Goal: Information Seeking & Learning: Learn about a topic

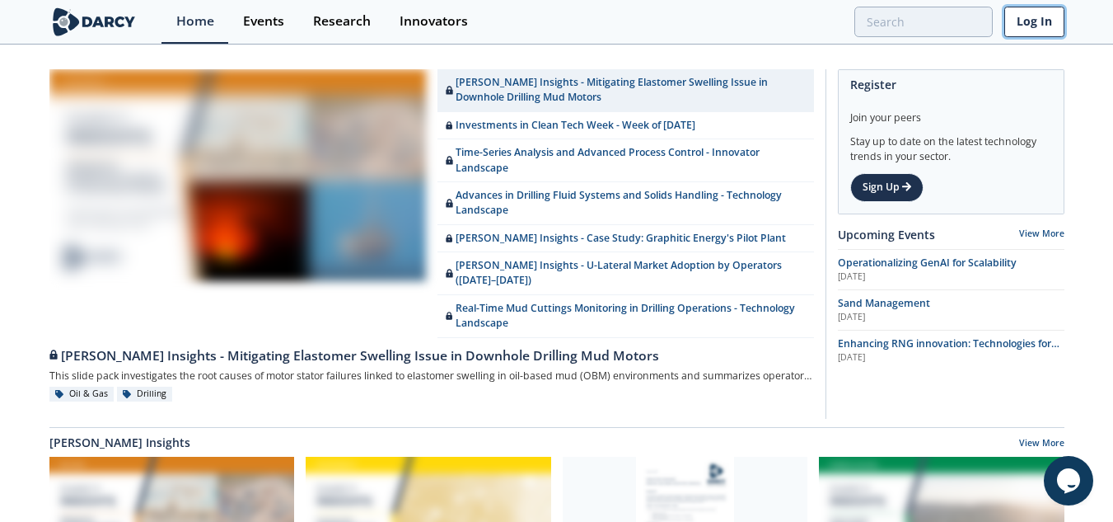
click at [1052, 13] on link "Log In" at bounding box center [1035, 22] width 60 height 30
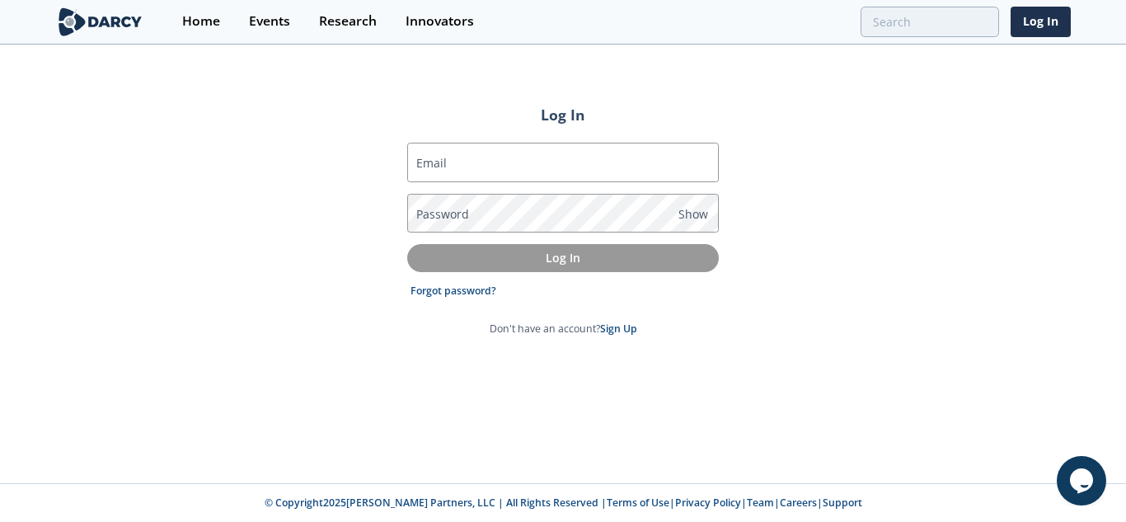
click at [693, 493] on com-1password-button at bounding box center [563, 522] width 1126 height 0
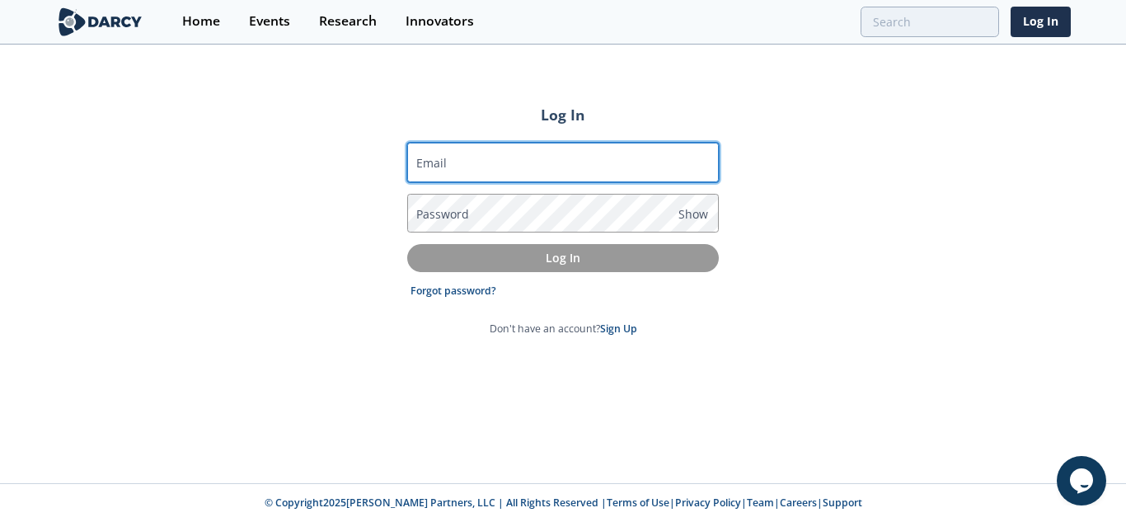
type input "[PERSON_NAME][EMAIL_ADDRESS][DOMAIN_NAME]"
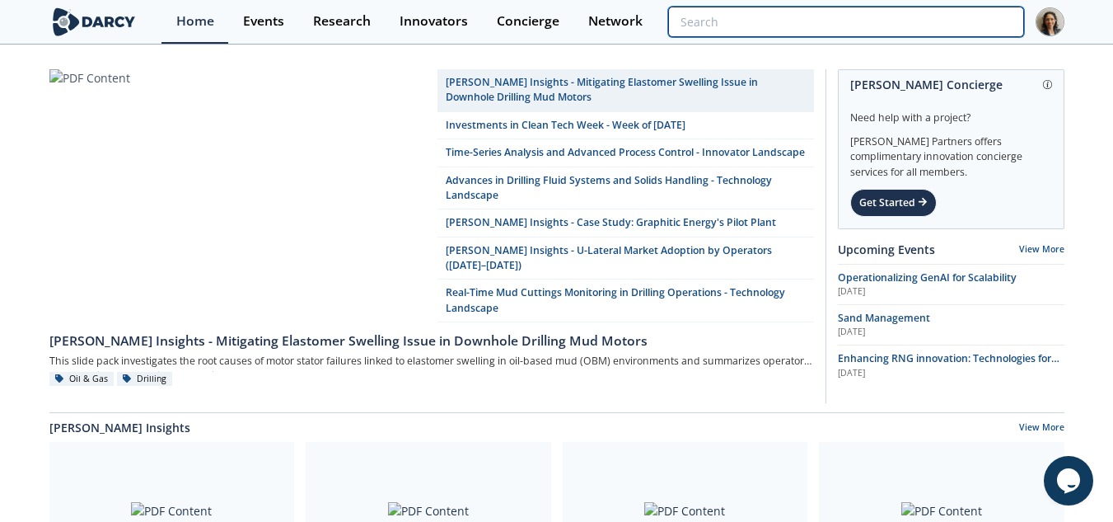
click at [948, 10] on input "search" at bounding box center [845, 22] width 355 height 30
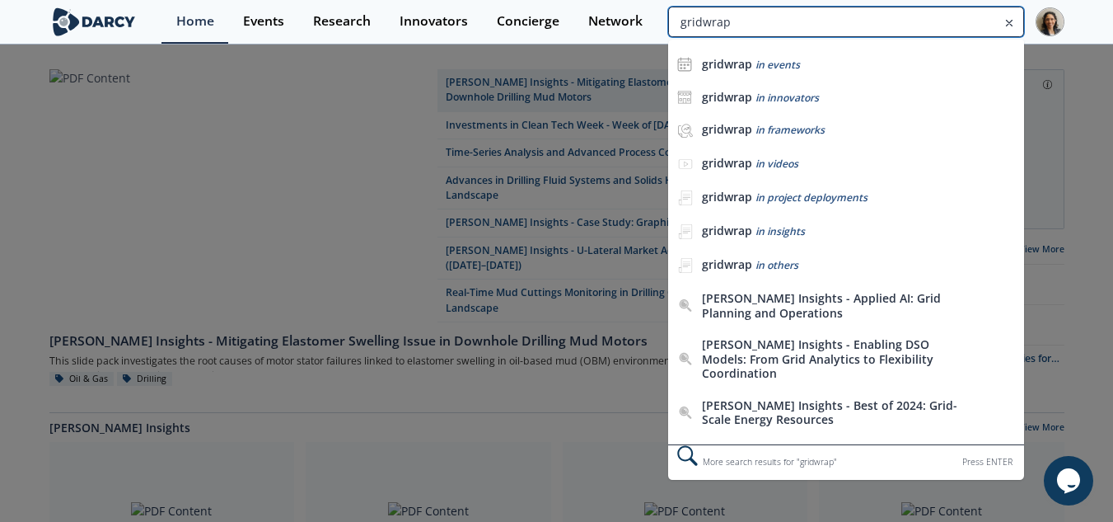
type input "gridwrap"
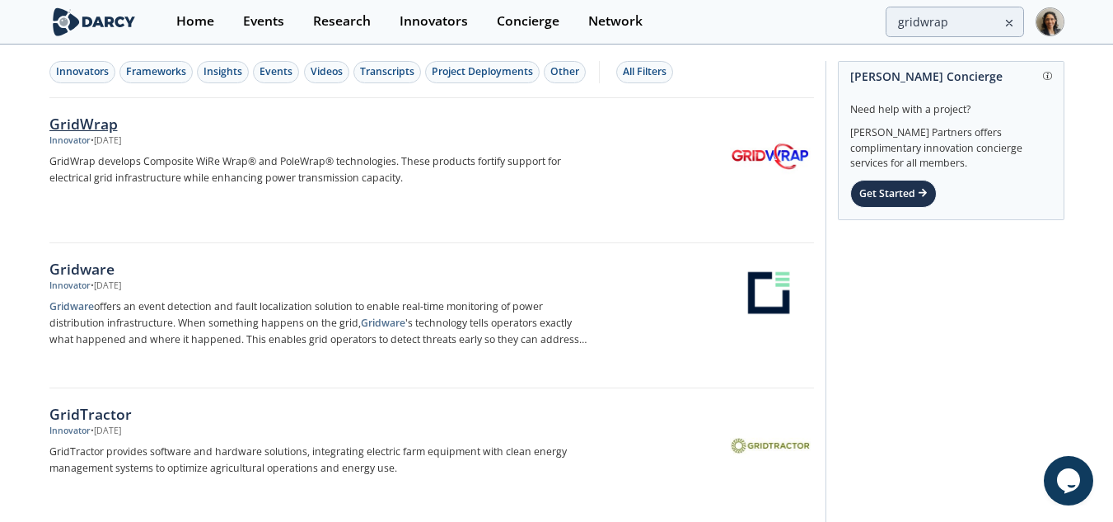
click at [260, 144] on div "Innovator • Feb 9, 2024" at bounding box center [322, 140] width 546 height 13
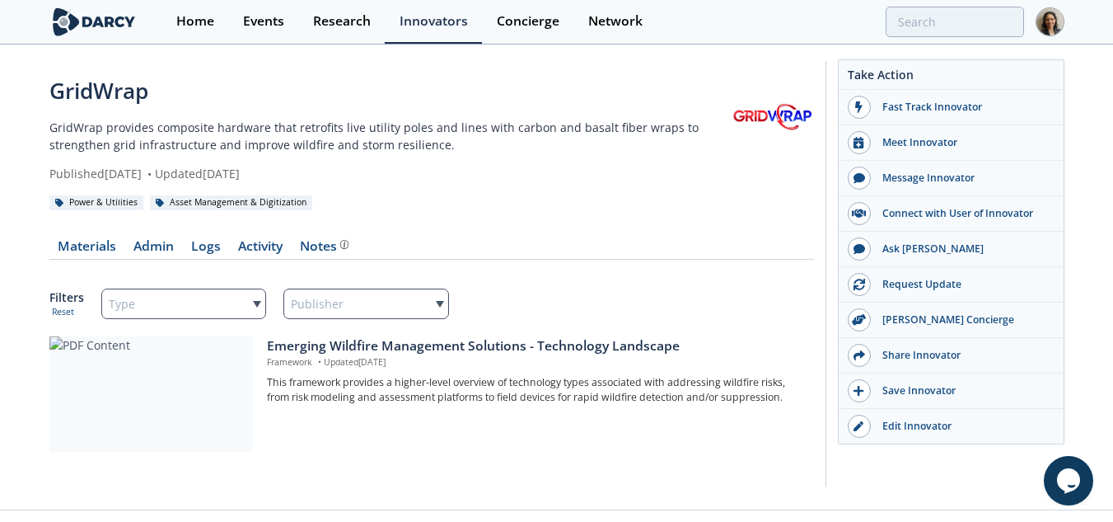
scroll to position [27, 0]
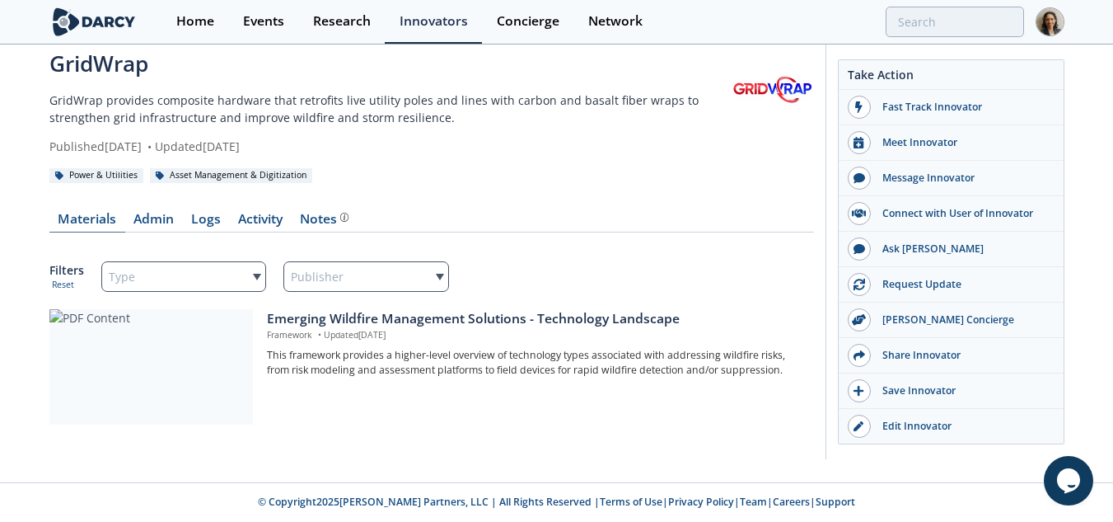
click at [90, 214] on link "Materials" at bounding box center [87, 223] width 76 height 20
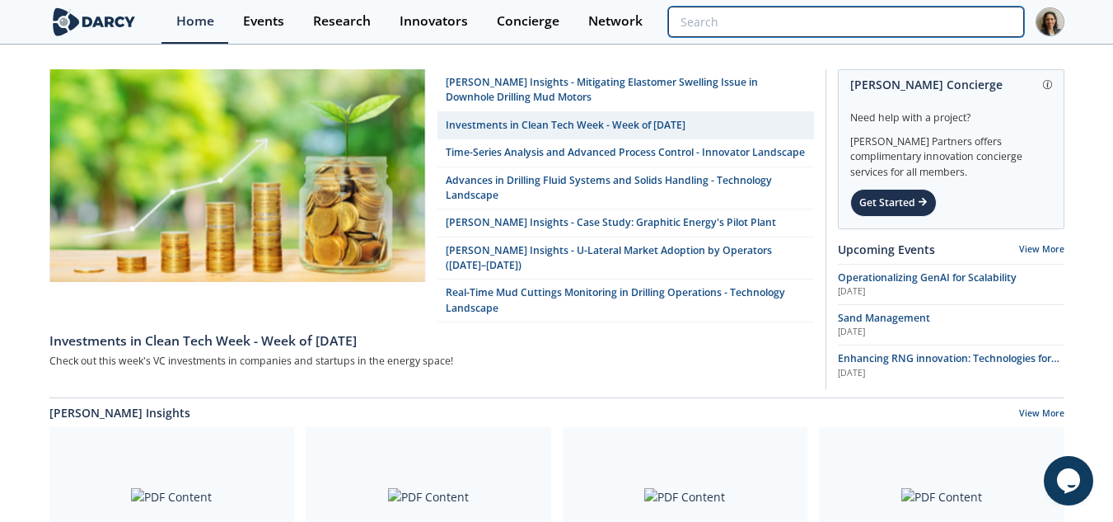
click at [950, 16] on input "search" at bounding box center [845, 22] width 355 height 30
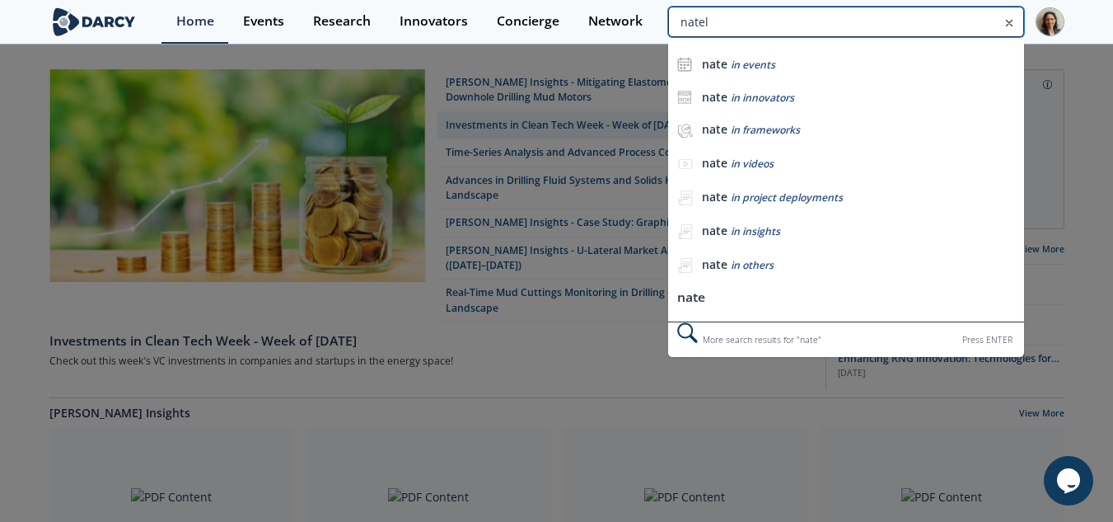
type input "natel"
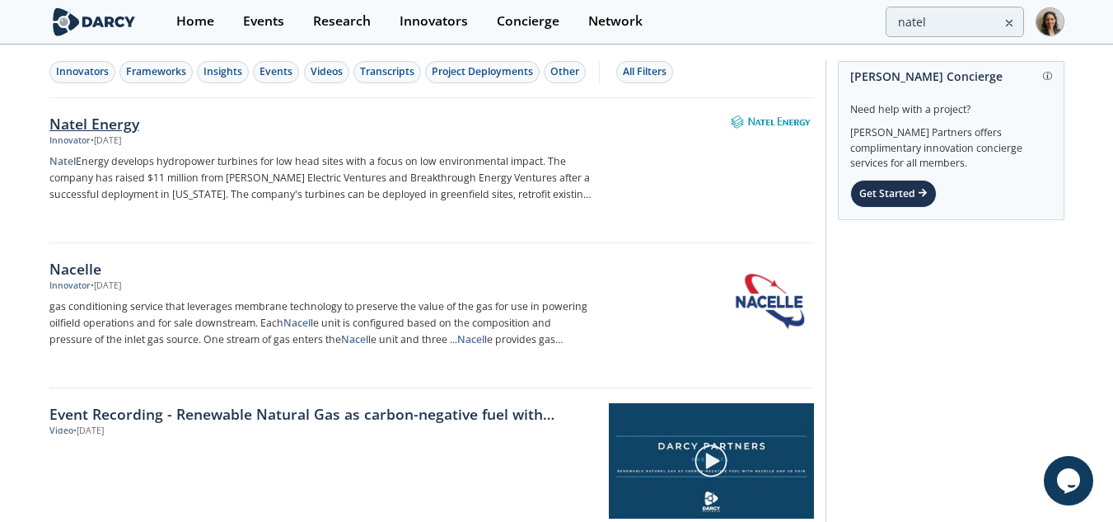
click at [378, 220] on div "Natel Energy Innovator • [DATE] Natel Energy develops hydropower turbines for l…" at bounding box center [327, 170] width 557 height 115
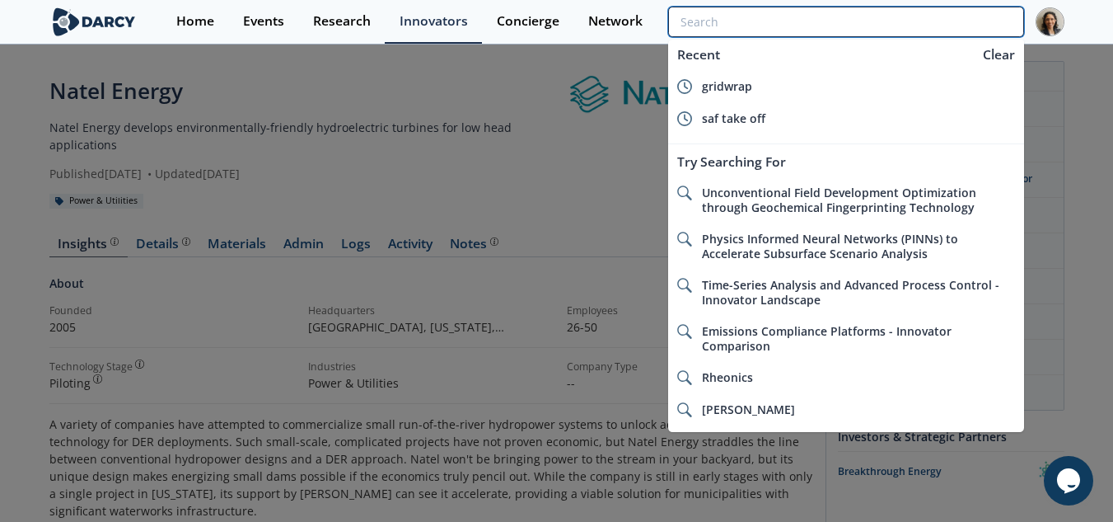
click at [961, 16] on input "search" at bounding box center [845, 22] width 355 height 30
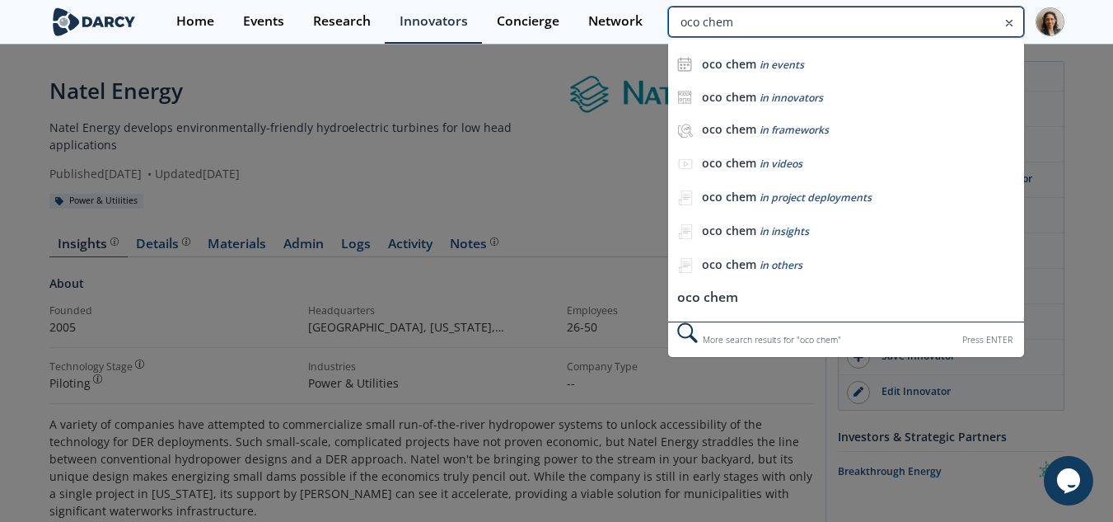
type input "oco chem"
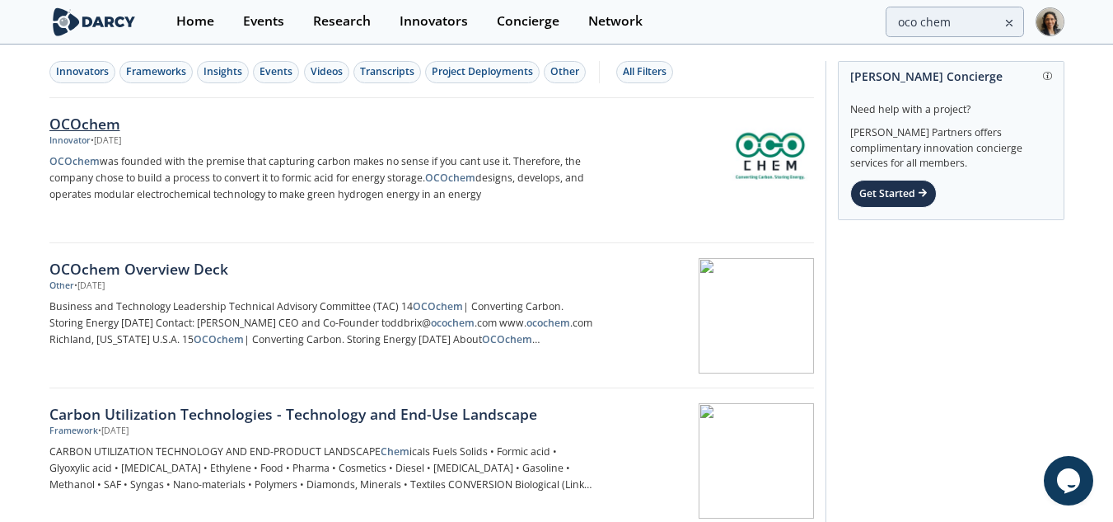
click at [487, 182] on p "OCOchem was founded with the premise that capturing carbon makes no sense if yo…" at bounding box center [322, 177] width 546 height 49
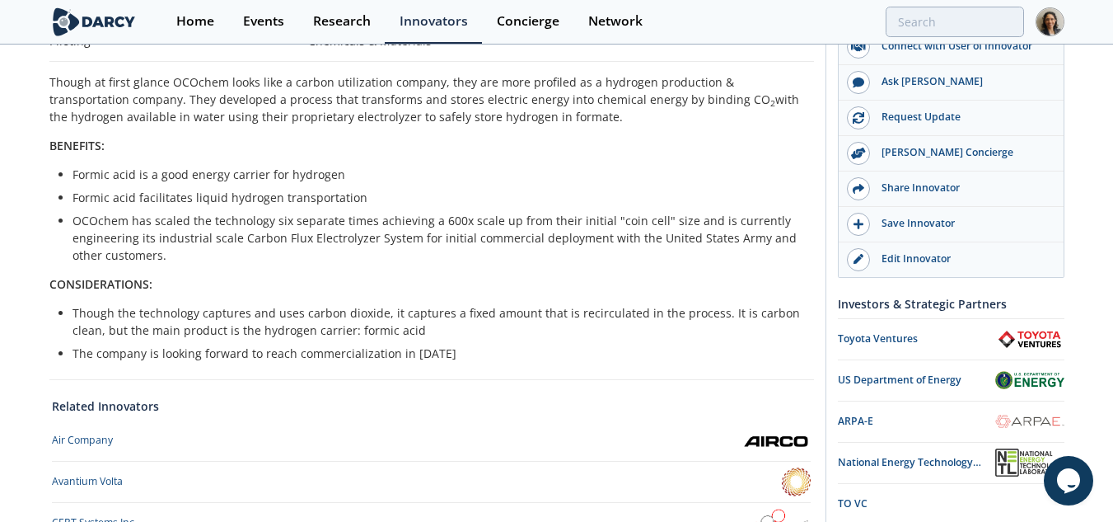
scroll to position [82, 0]
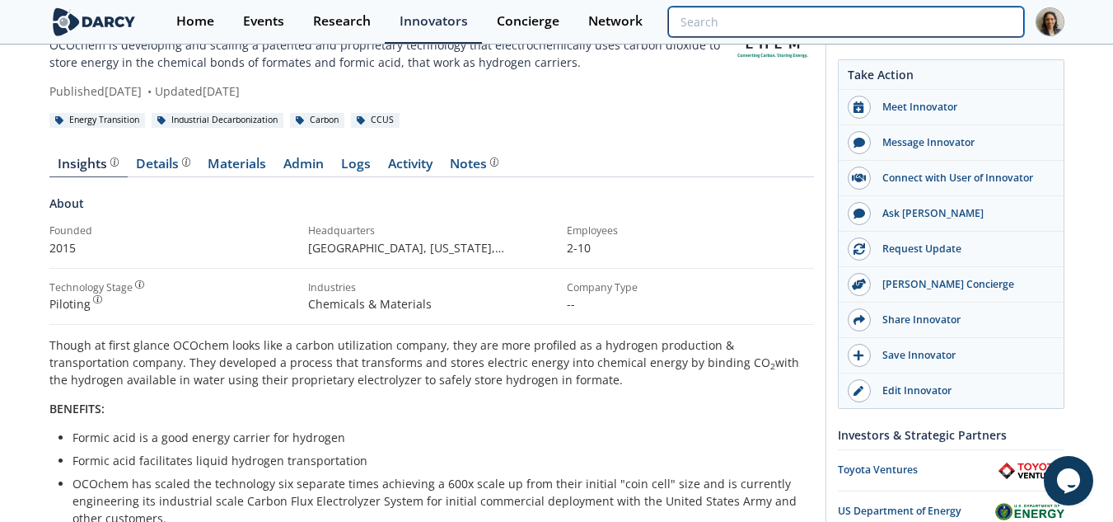
click at [954, 15] on input "search" at bounding box center [845, 22] width 355 height 30
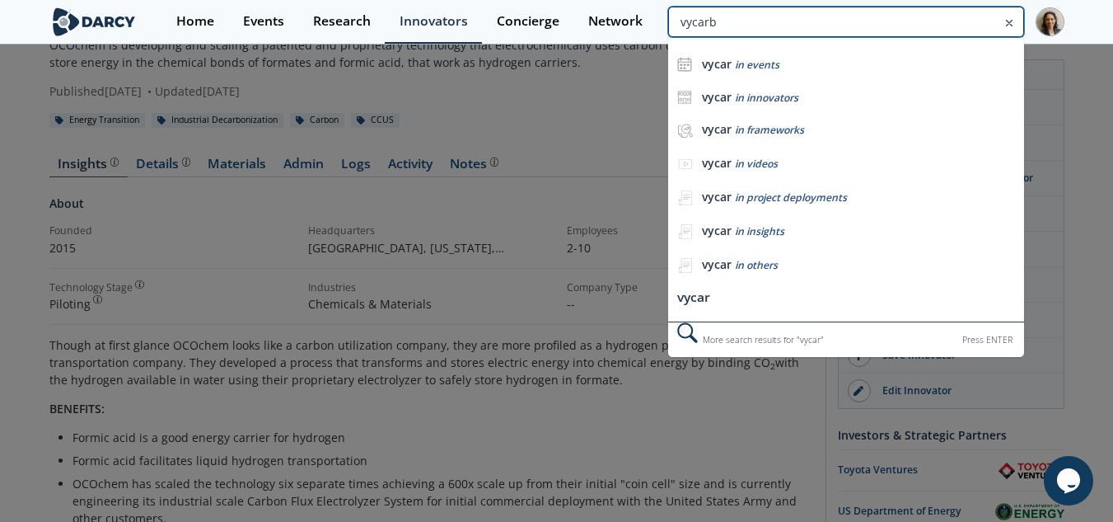
type input "vycarb"
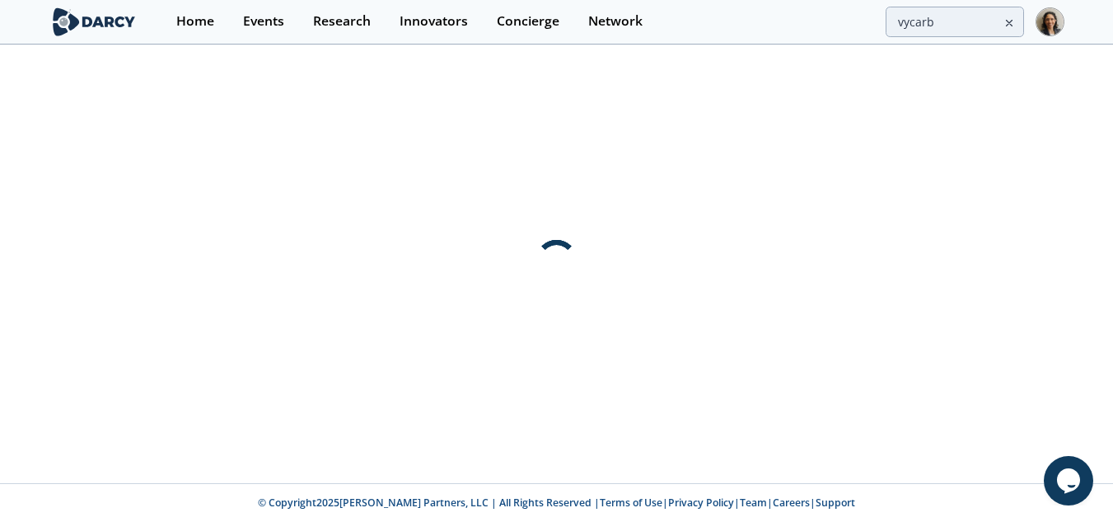
scroll to position [0, 0]
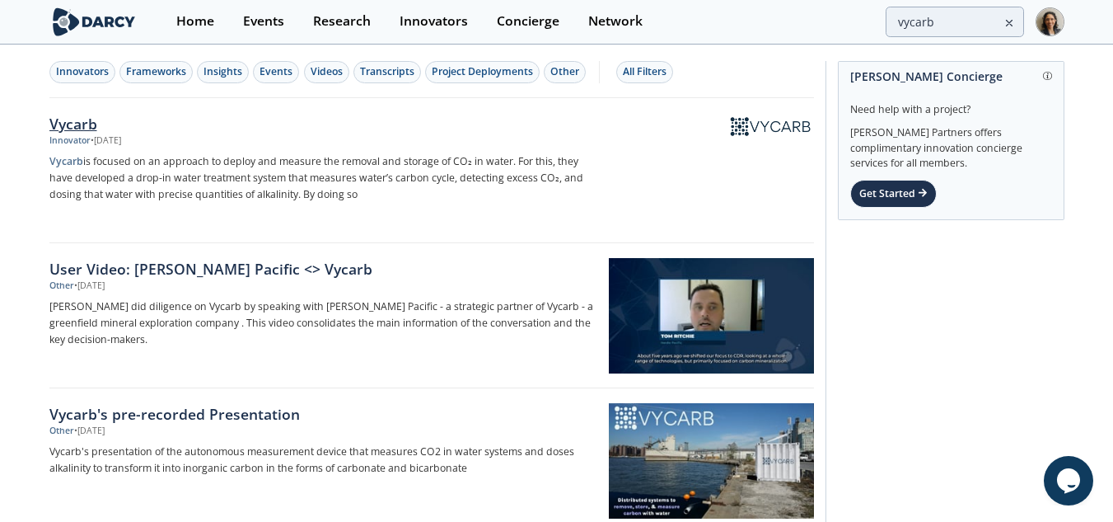
click at [288, 187] on p "Vycarb is focused on an approach to deploy and measure the removal and storage …" at bounding box center [322, 177] width 546 height 49
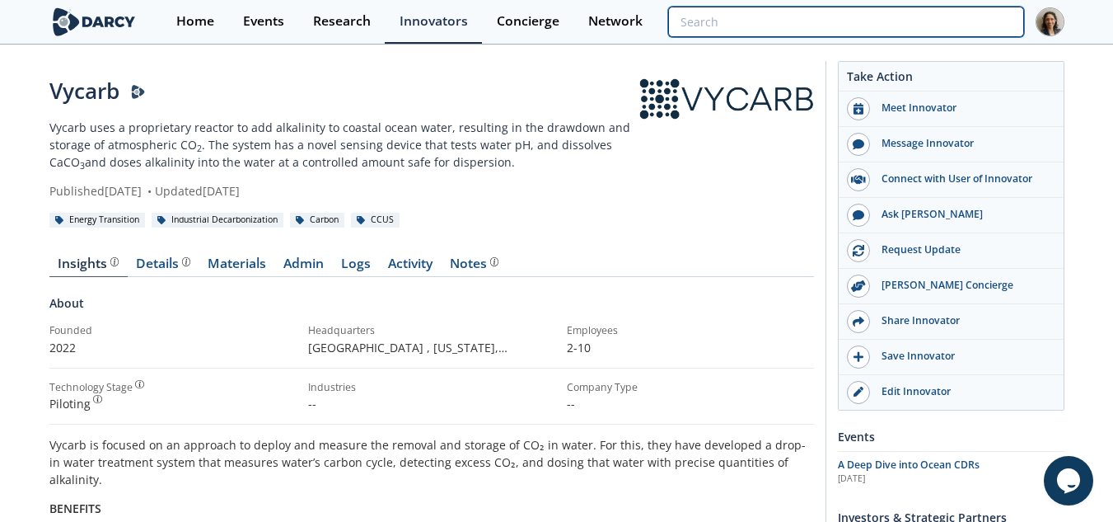
click at [954, 18] on input "search" at bounding box center [845, 22] width 355 height 30
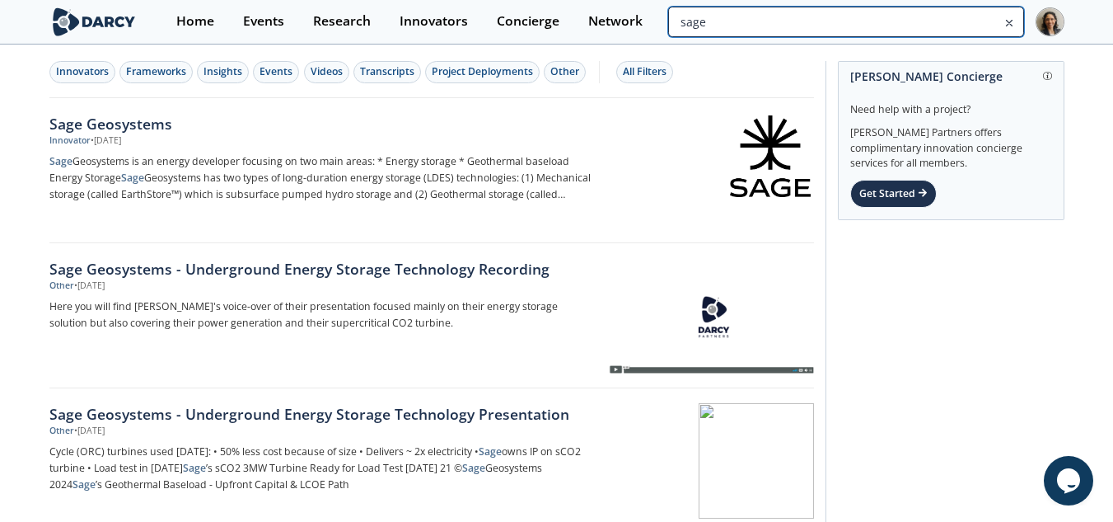
click at [917, 18] on input "sage" at bounding box center [845, 22] width 355 height 30
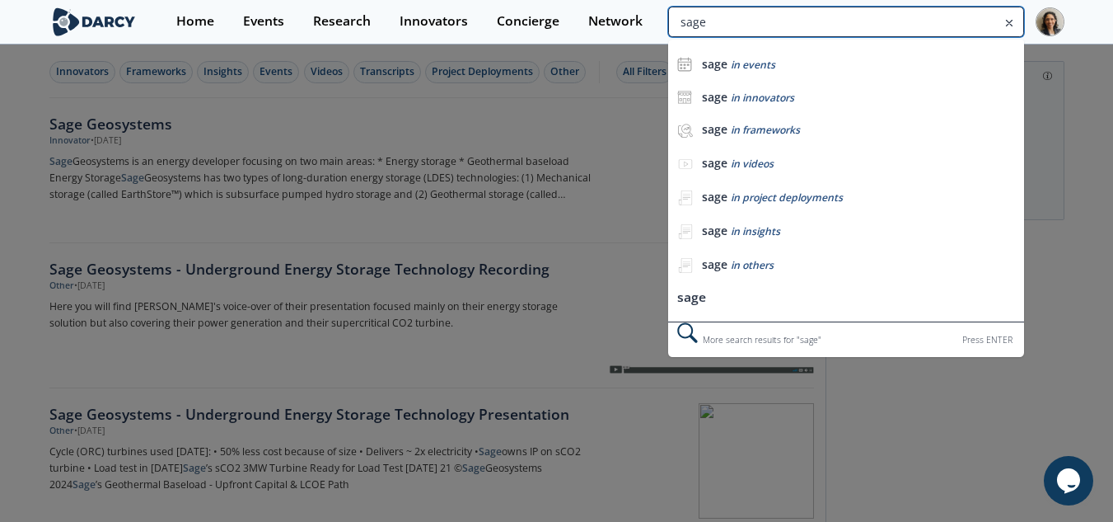
click at [690, 27] on input "sage" at bounding box center [845, 22] width 355 height 30
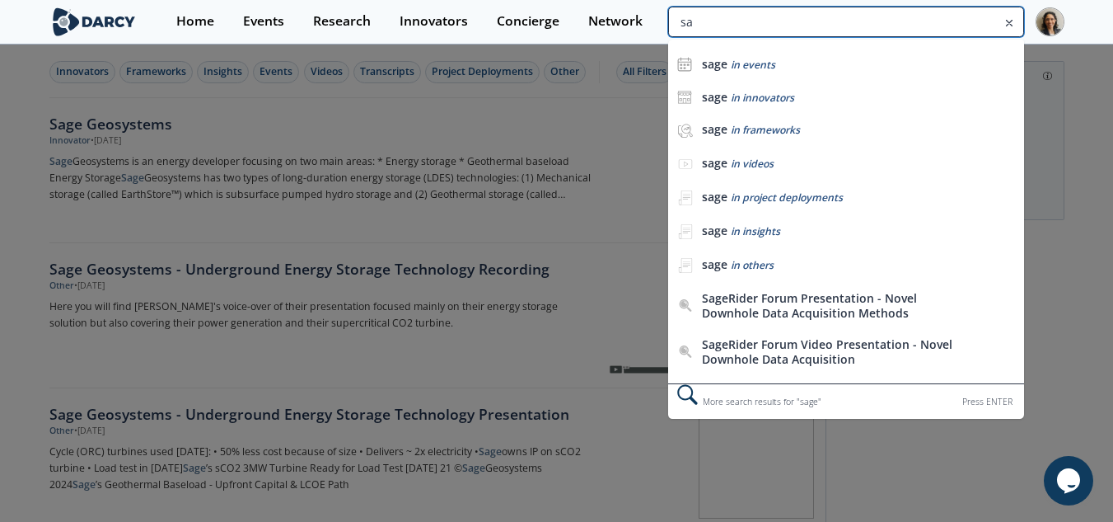
type input "s"
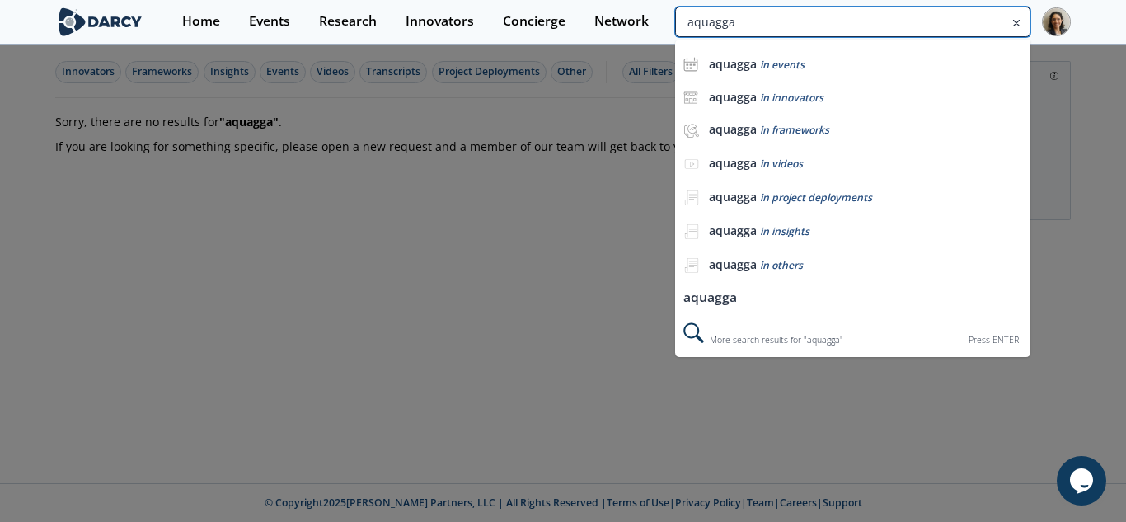
drag, startPoint x: 959, startPoint y: 14, endPoint x: 693, endPoint y: 2, distance: 266.5
click at [693, 2] on div "Home Events Research Innovators Concierge Network aquagga aquagga in events aqu…" at bounding box center [619, 22] width 902 height 44
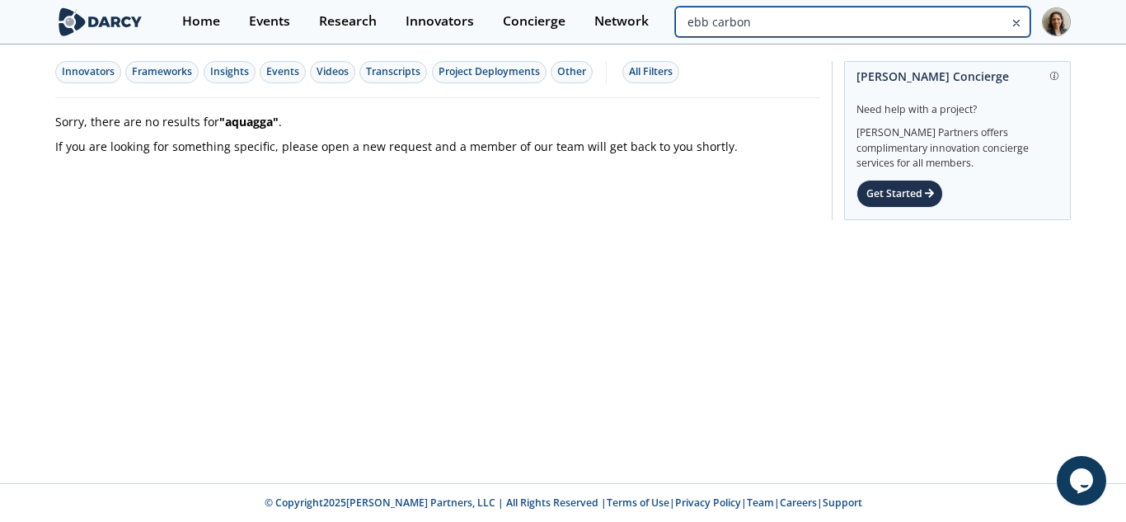
type input "ebb carbon"
